Goal: Task Accomplishment & Management: Manage account settings

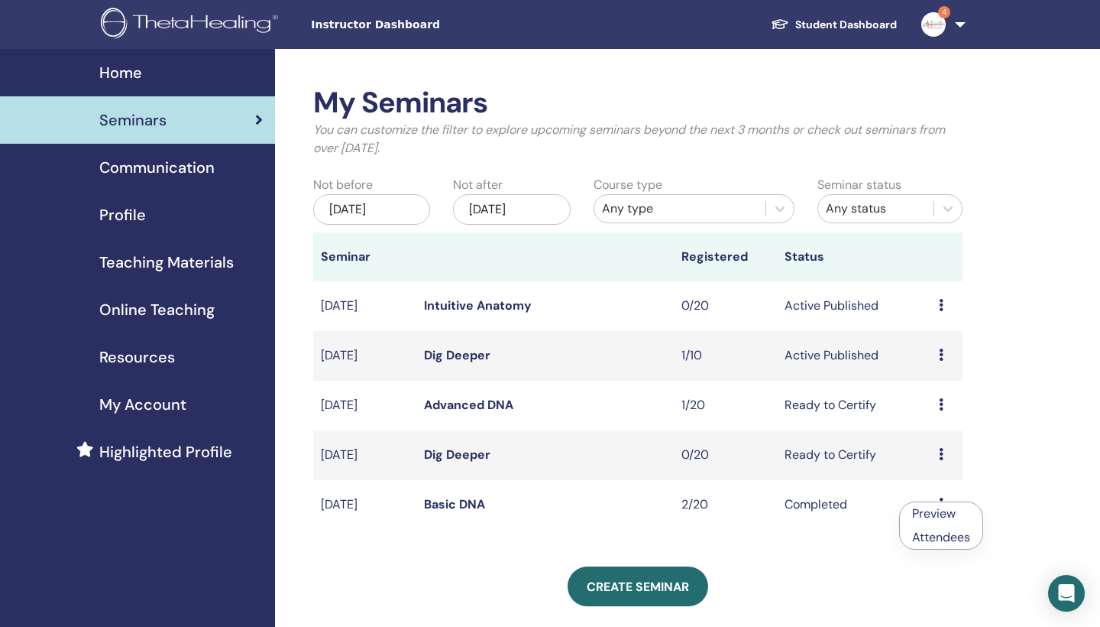
click at [863, 539] on div "My Seminars You can customize the filter to explore upcoming seminars beyond th…" at bounding box center [637, 434] width 649 height 696
click at [957, 499] on td "Preview Attendees" at bounding box center [946, 505] width 31 height 50
click at [938, 499] on td "Preview Attendees" at bounding box center [946, 505] width 31 height 50
click at [941, 500] on icon at bounding box center [941, 503] width 5 height 12
click at [937, 513] on link "Preview" at bounding box center [930, 512] width 44 height 16
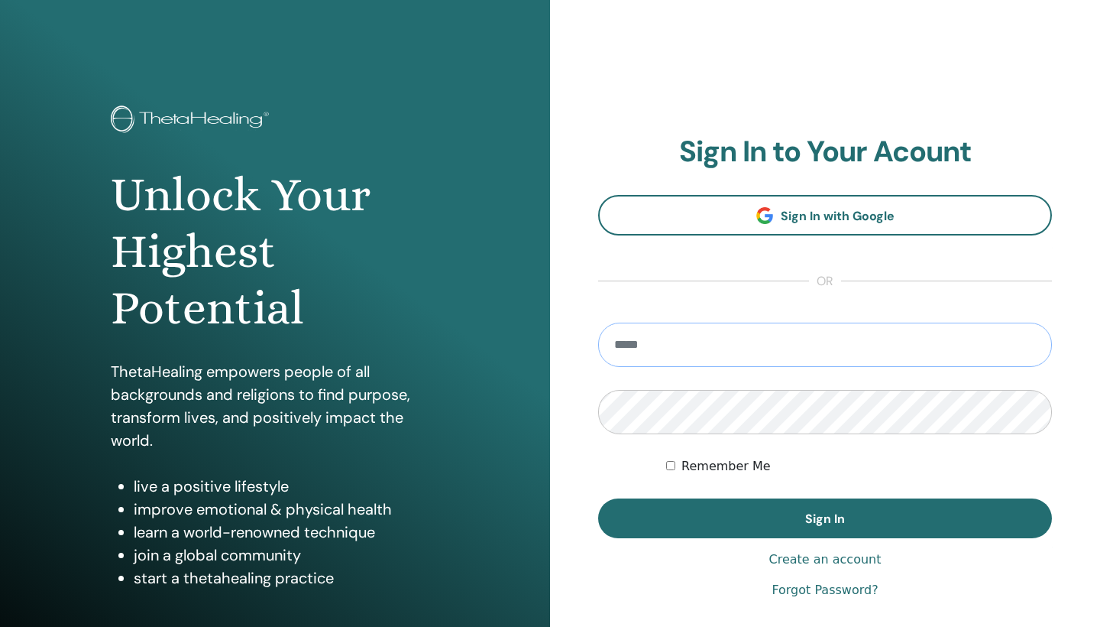
type input "**********"
click at [825, 518] on button "Sign In" at bounding box center [825, 518] width 454 height 40
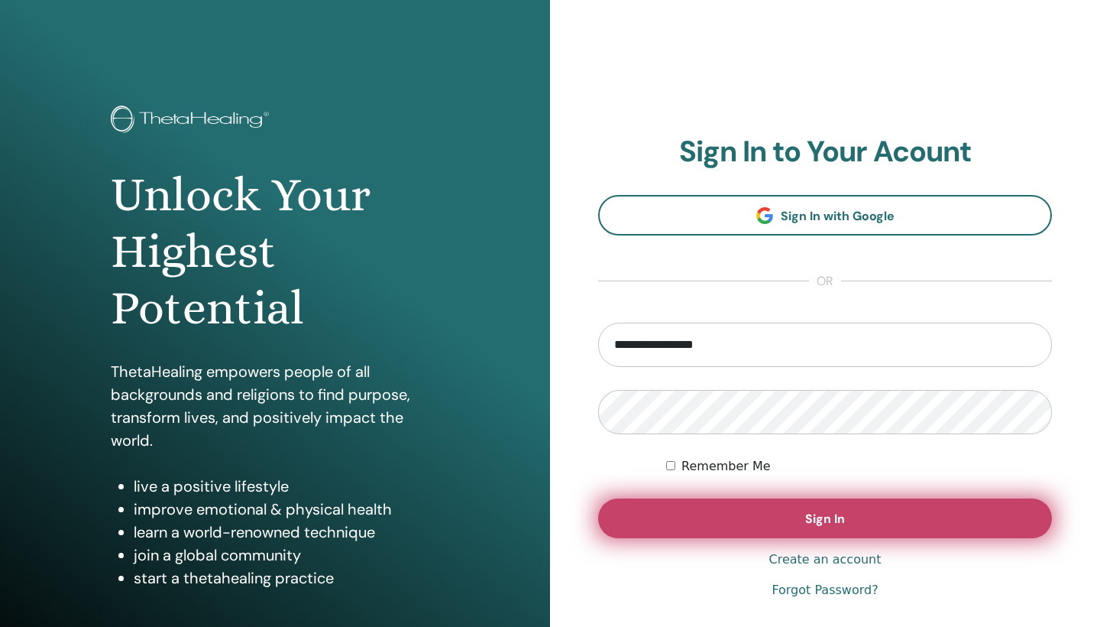
click at [798, 527] on button "Sign In" at bounding box center [825, 518] width 454 height 40
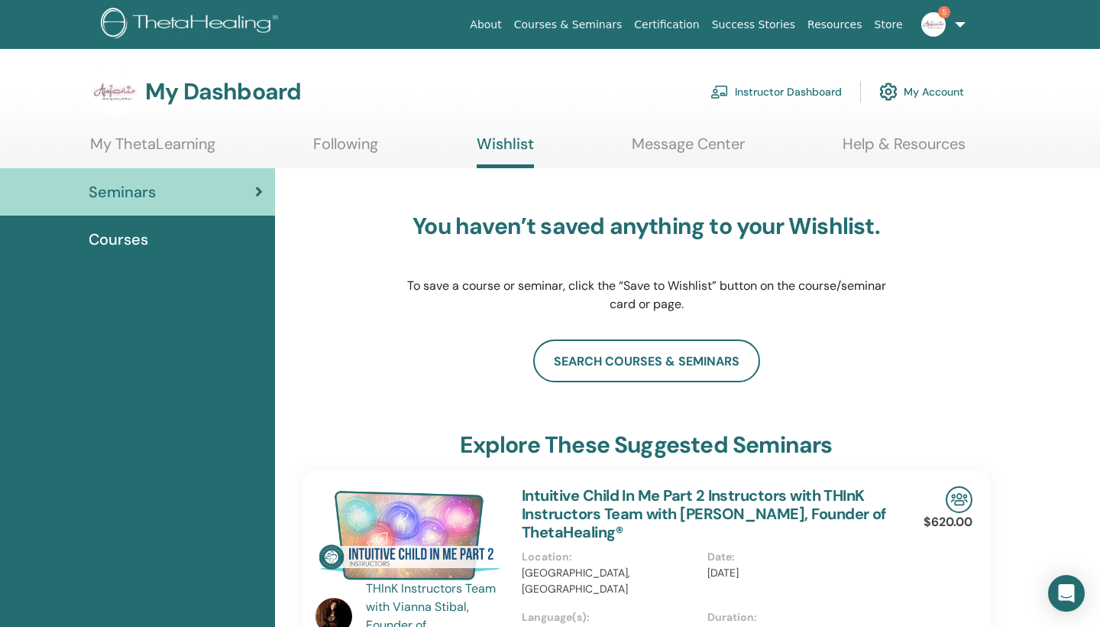
click at [762, 91] on link "Instructor Dashboard" at bounding box center [776, 92] width 131 height 34
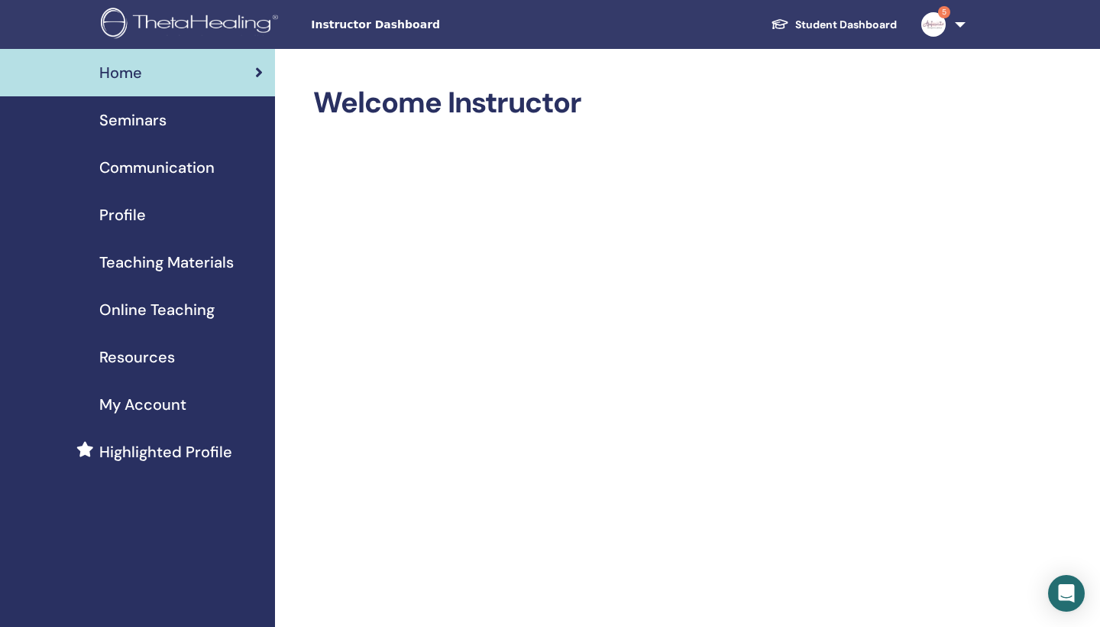
click at [133, 123] on span "Seminars" at bounding box center [132, 120] width 67 height 23
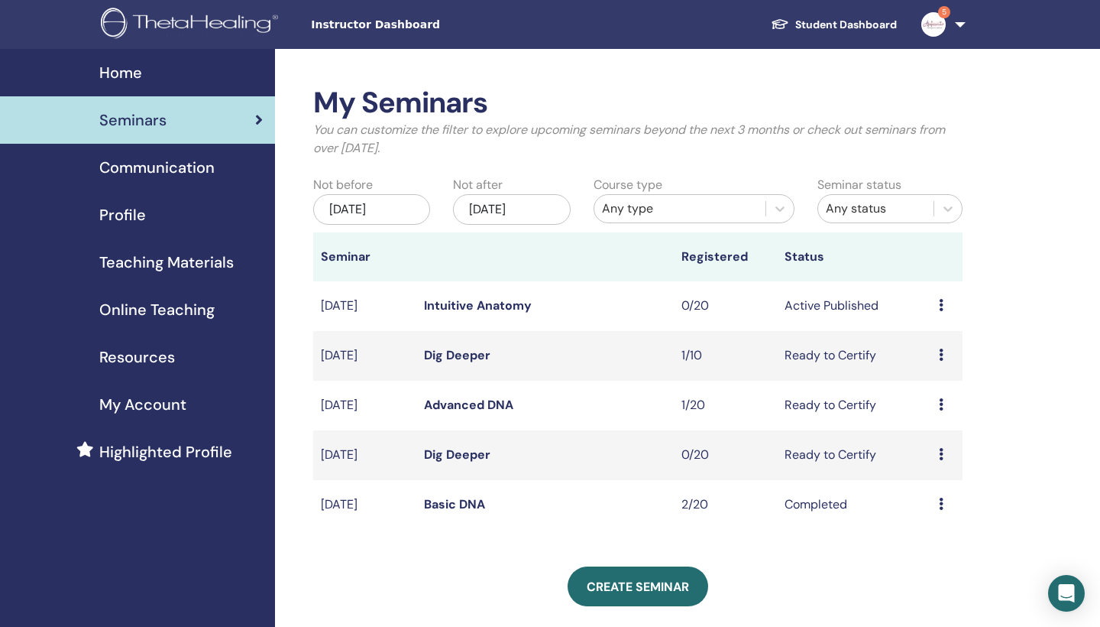
click at [939, 500] on icon at bounding box center [941, 503] width 5 height 12
click at [939, 532] on link "Attendees" at bounding box center [935, 536] width 58 height 16
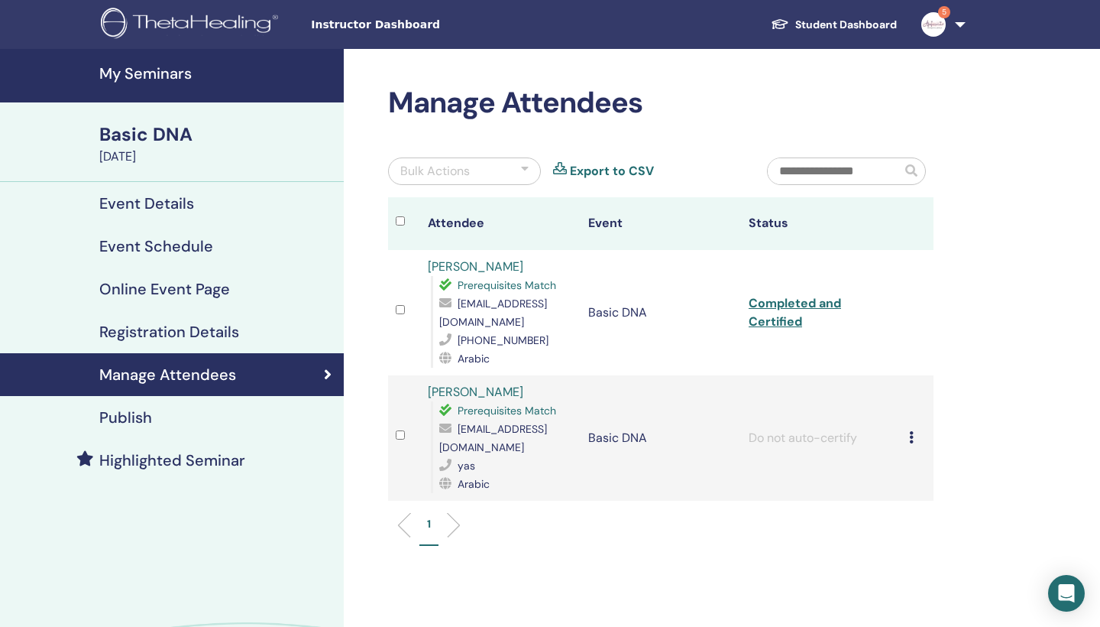
click at [914, 434] on div "Cancel Registration Do not auto-certify Mark as Paid Mark as Unpaid Mark as Abs…" at bounding box center [917, 438] width 17 height 18
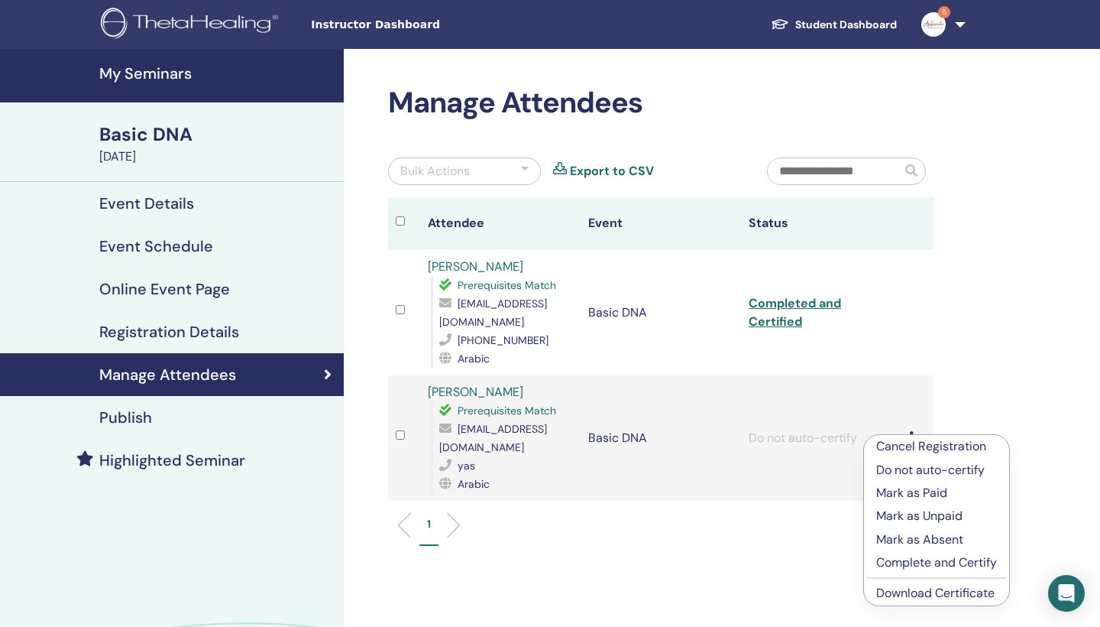
click at [924, 562] on p "Complete and Certify" at bounding box center [936, 562] width 121 height 18
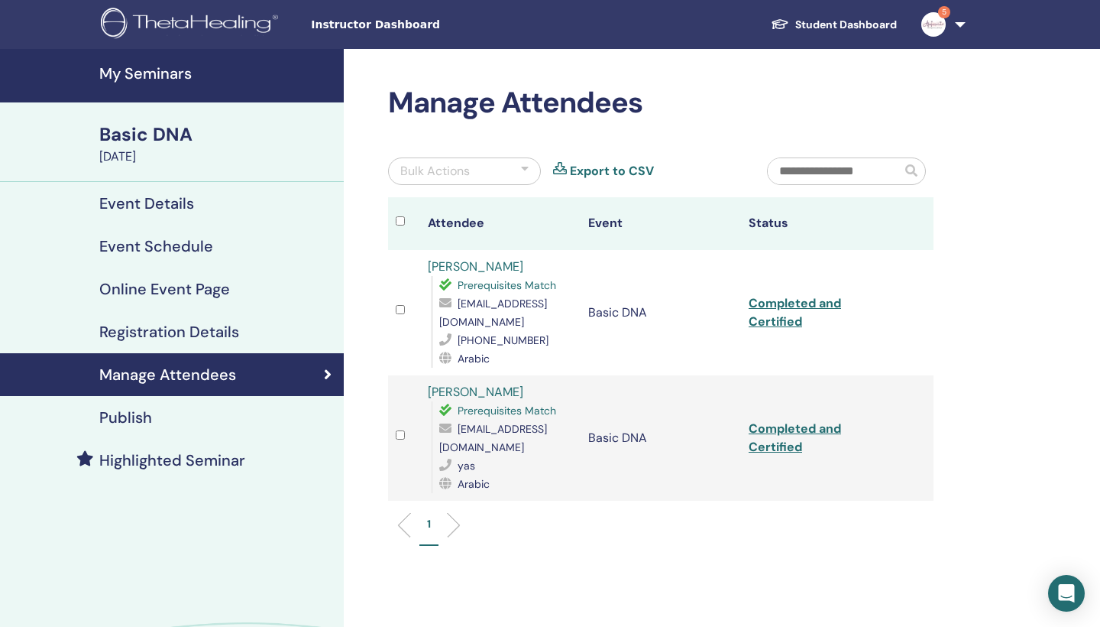
click at [779, 437] on td "Completed and Certified" at bounding box center [821, 437] width 160 height 125
click at [780, 431] on link "Completed and Certified" at bounding box center [795, 437] width 92 height 34
